Goal: Task Accomplishment & Management: Manage account settings

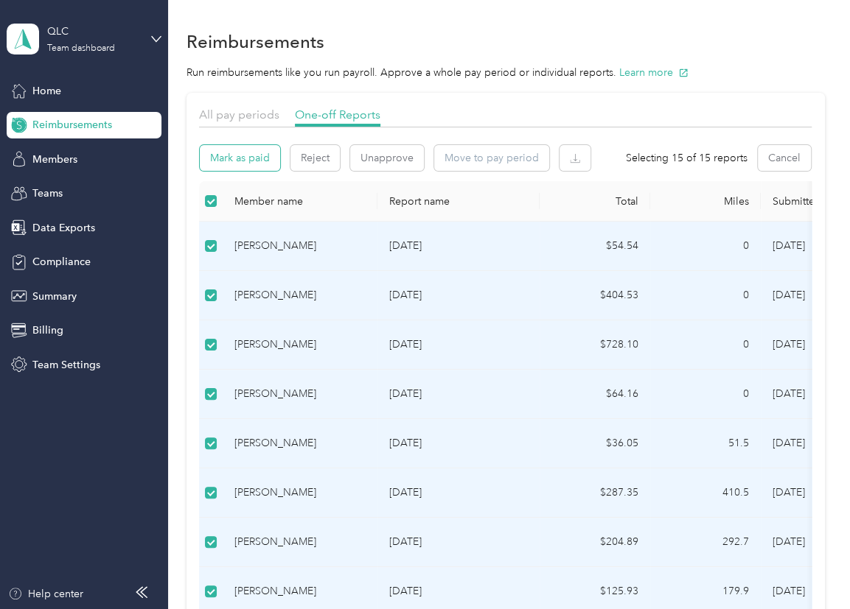
click at [243, 160] on button "Mark as paid" at bounding box center [240, 158] width 80 height 26
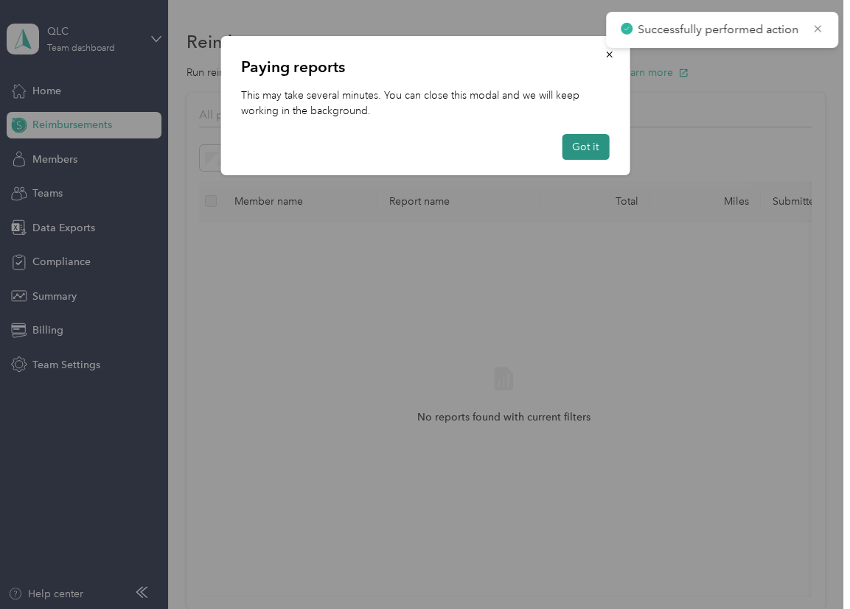
click at [582, 144] on button "Got it" at bounding box center [584, 147] width 47 height 26
